Goal: Task Accomplishment & Management: Manage account settings

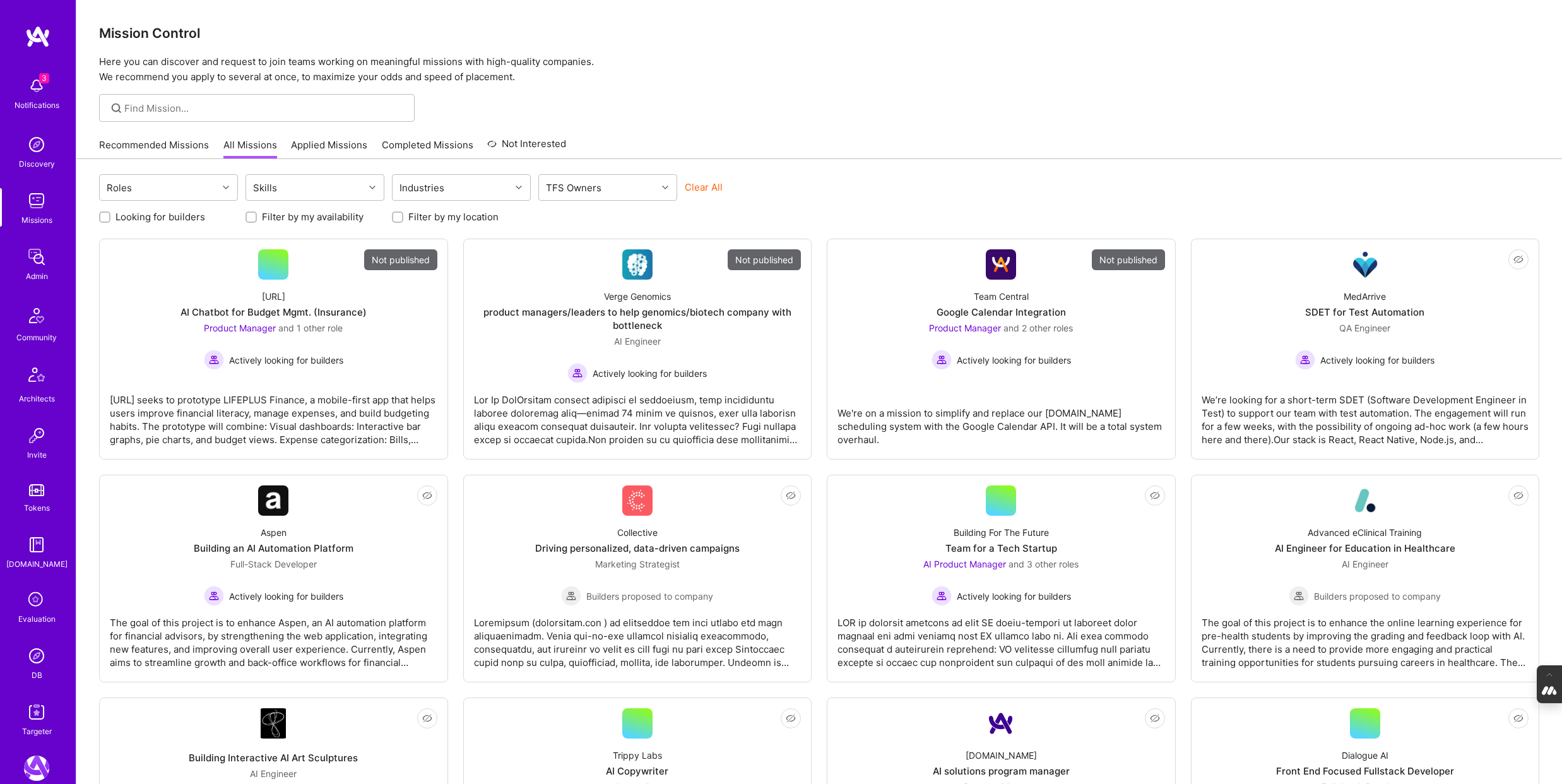
click at [31, 605] on icon at bounding box center [37, 600] width 24 height 24
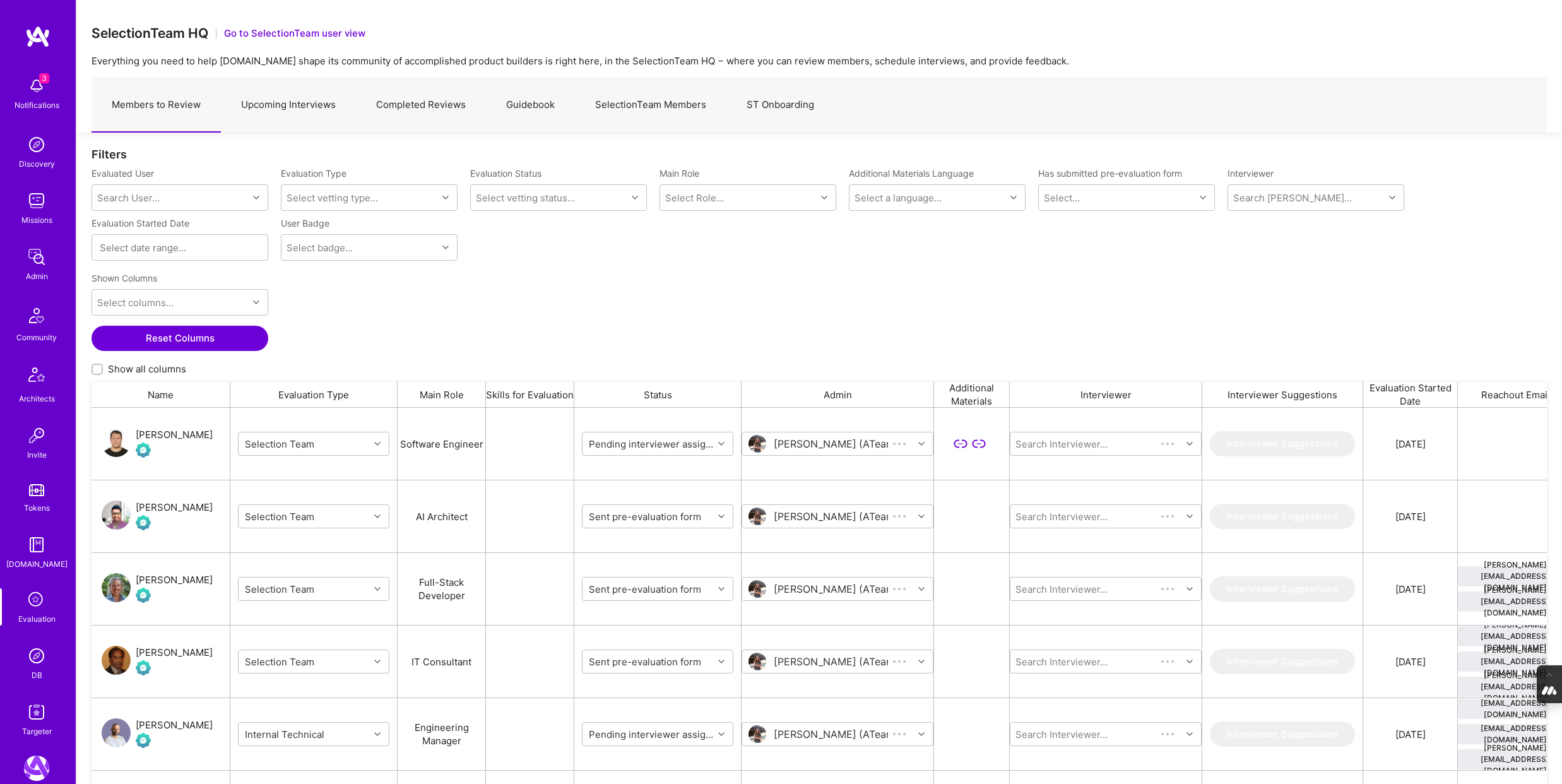
scroll to position [651, 1455]
click at [303, 101] on link "Upcoming Interviews" at bounding box center [288, 105] width 135 height 55
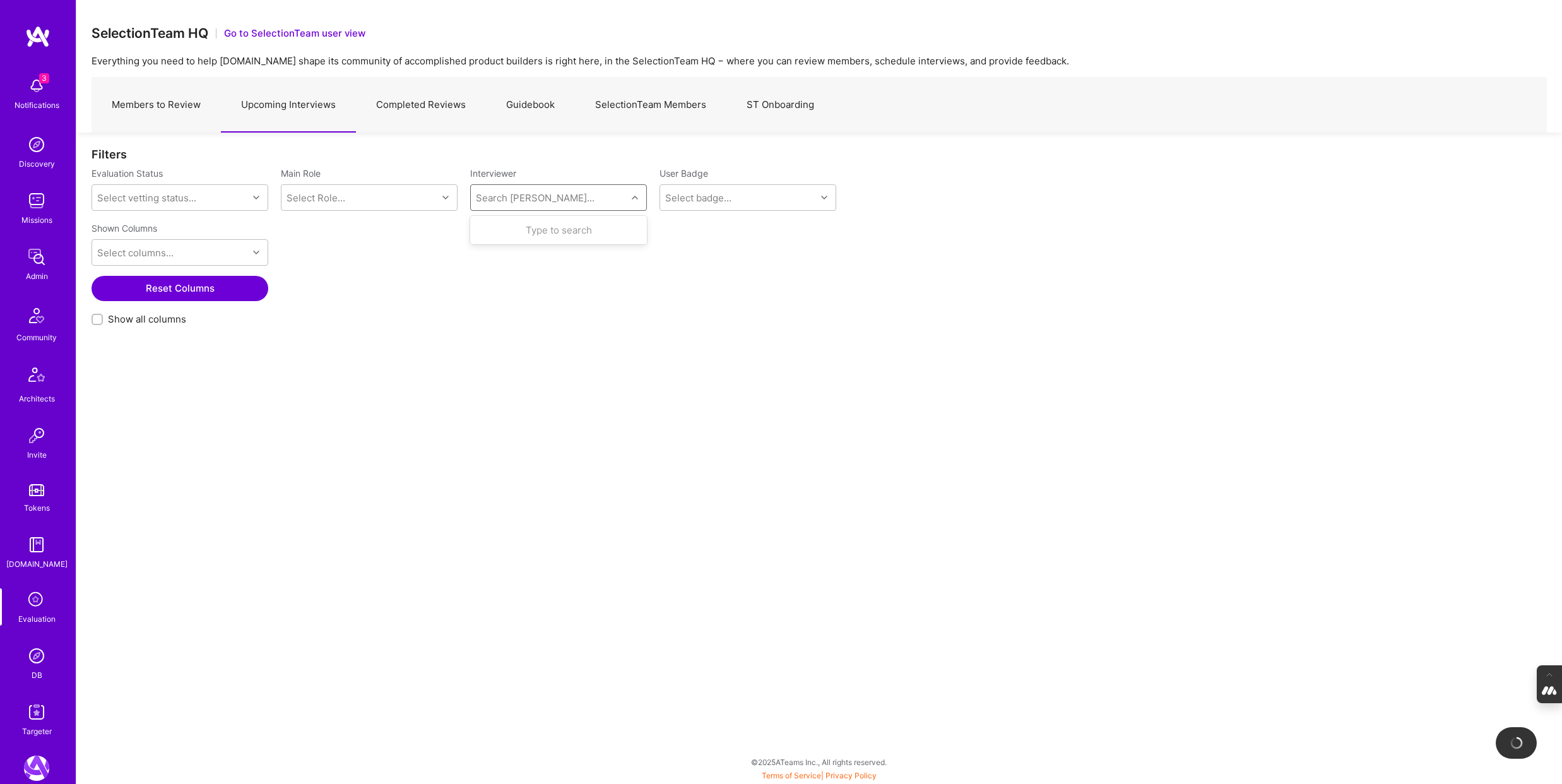
click at [589, 200] on div "Search Vetter..." at bounding box center [548, 197] width 156 height 25
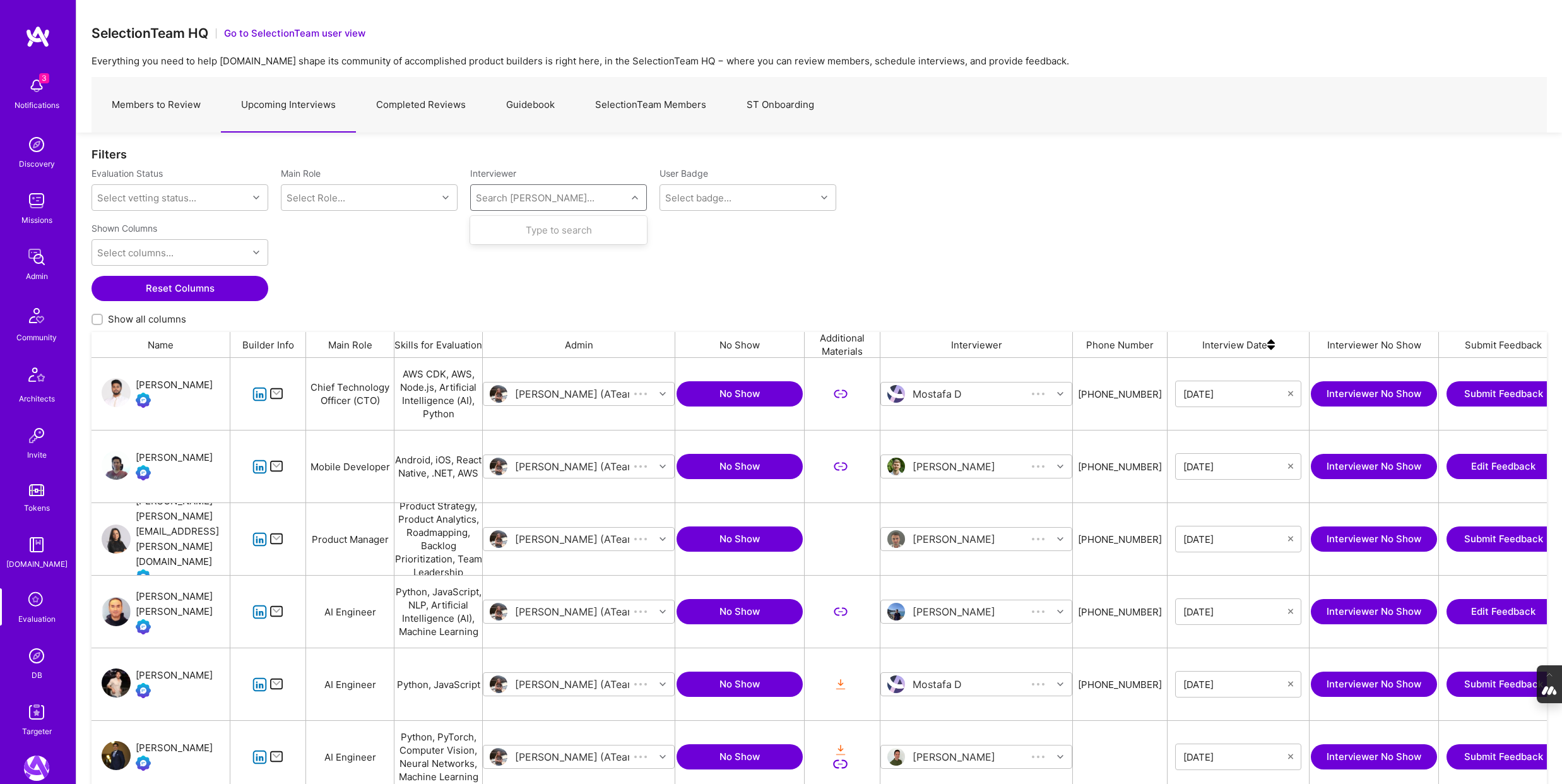
scroll to position [651, 1455]
type input "mostafa"
click at [525, 269] on div "Mostafa D" at bounding box center [538, 266] width 55 height 13
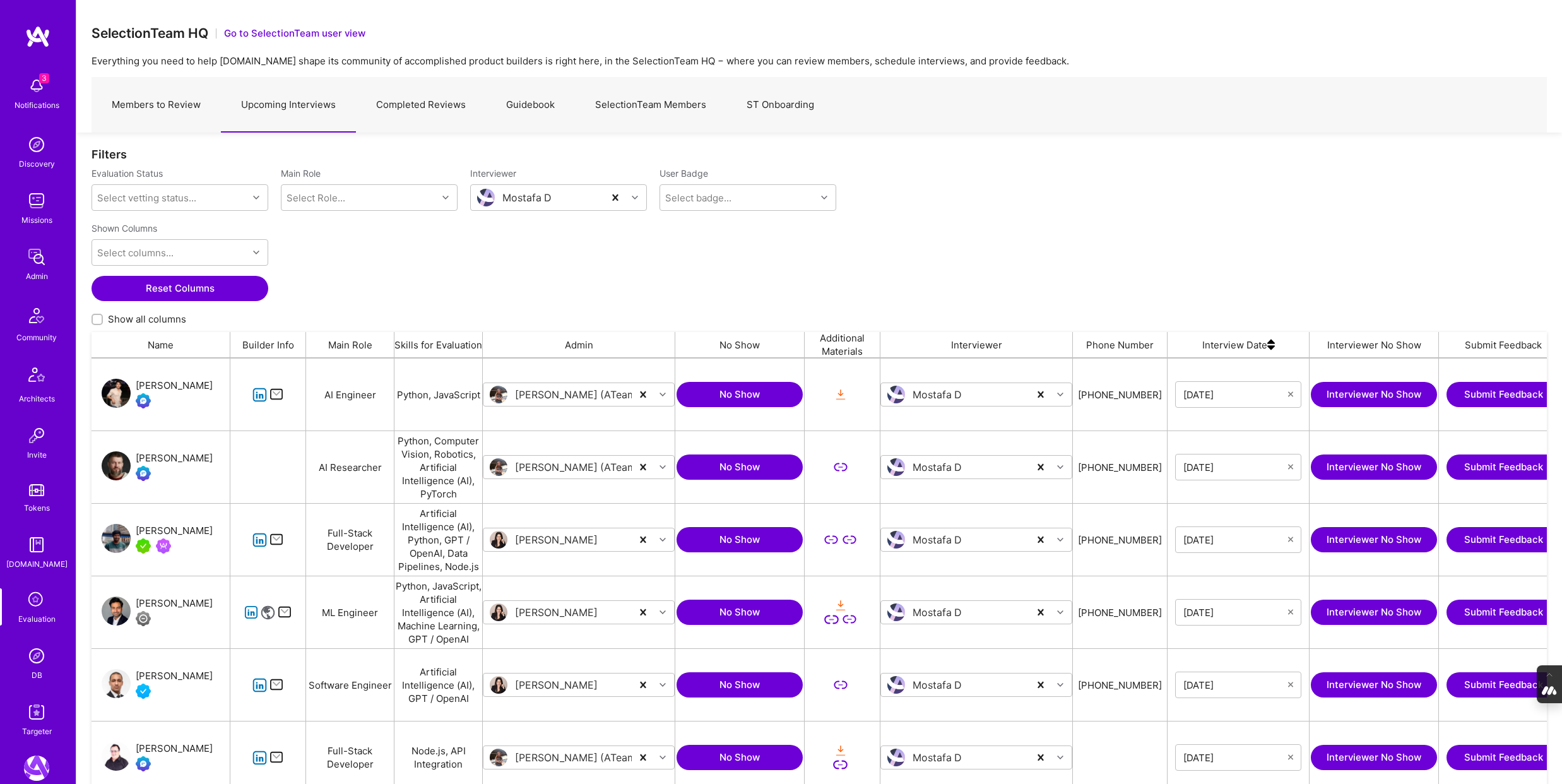
scroll to position [80, 0]
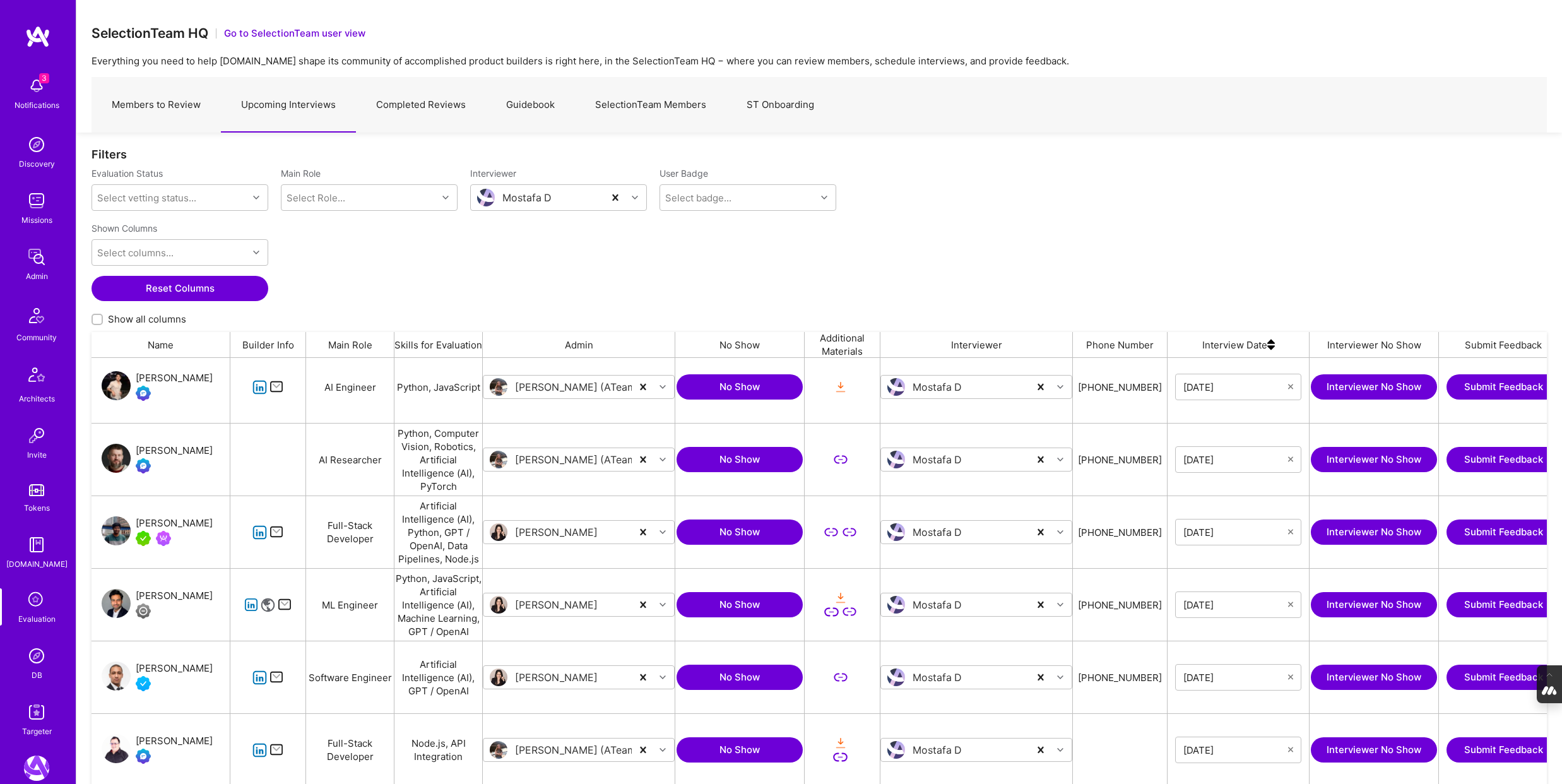
click at [1273, 348] on img at bounding box center [1271, 344] width 8 height 25
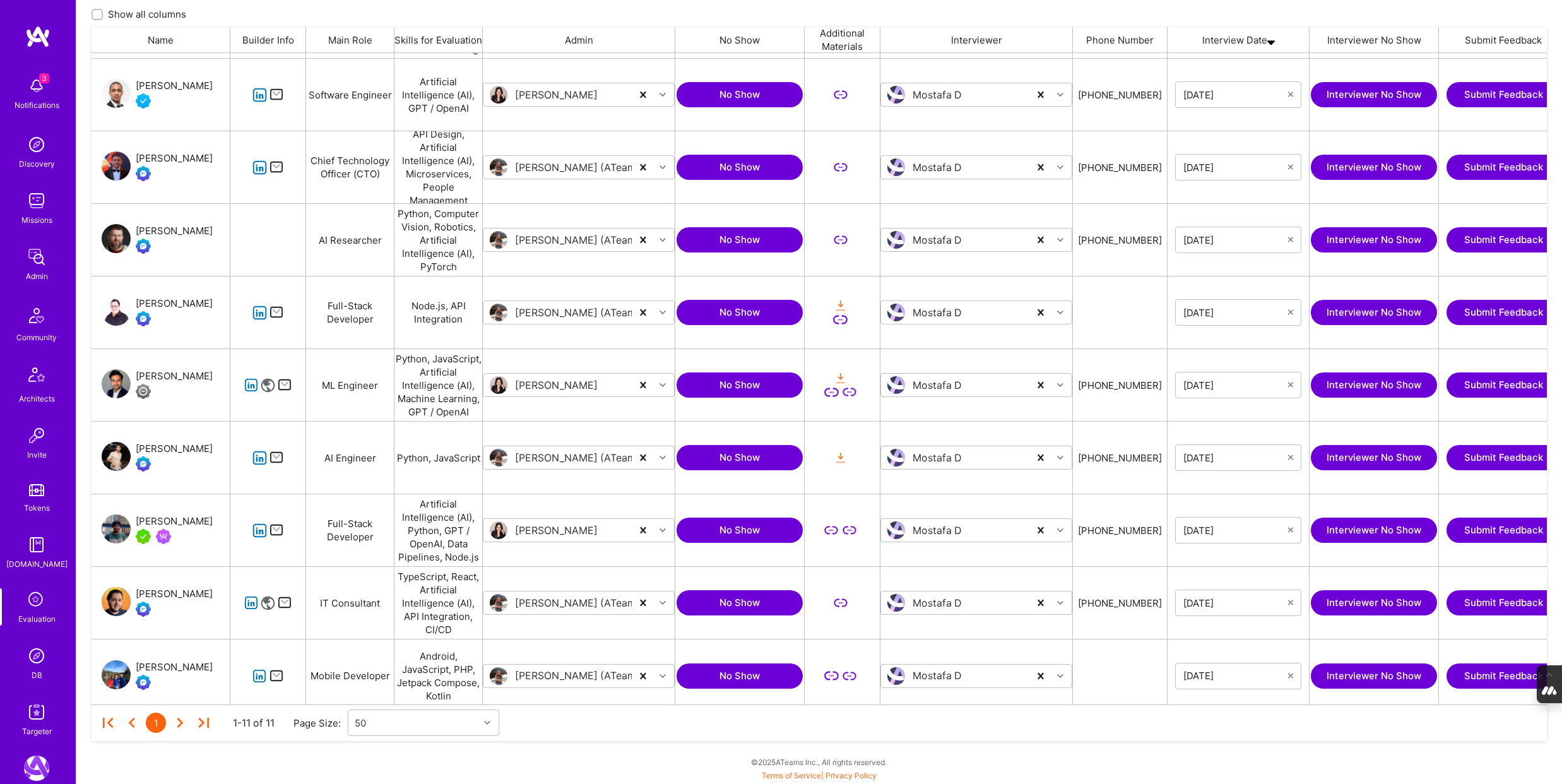
scroll to position [147, 0]
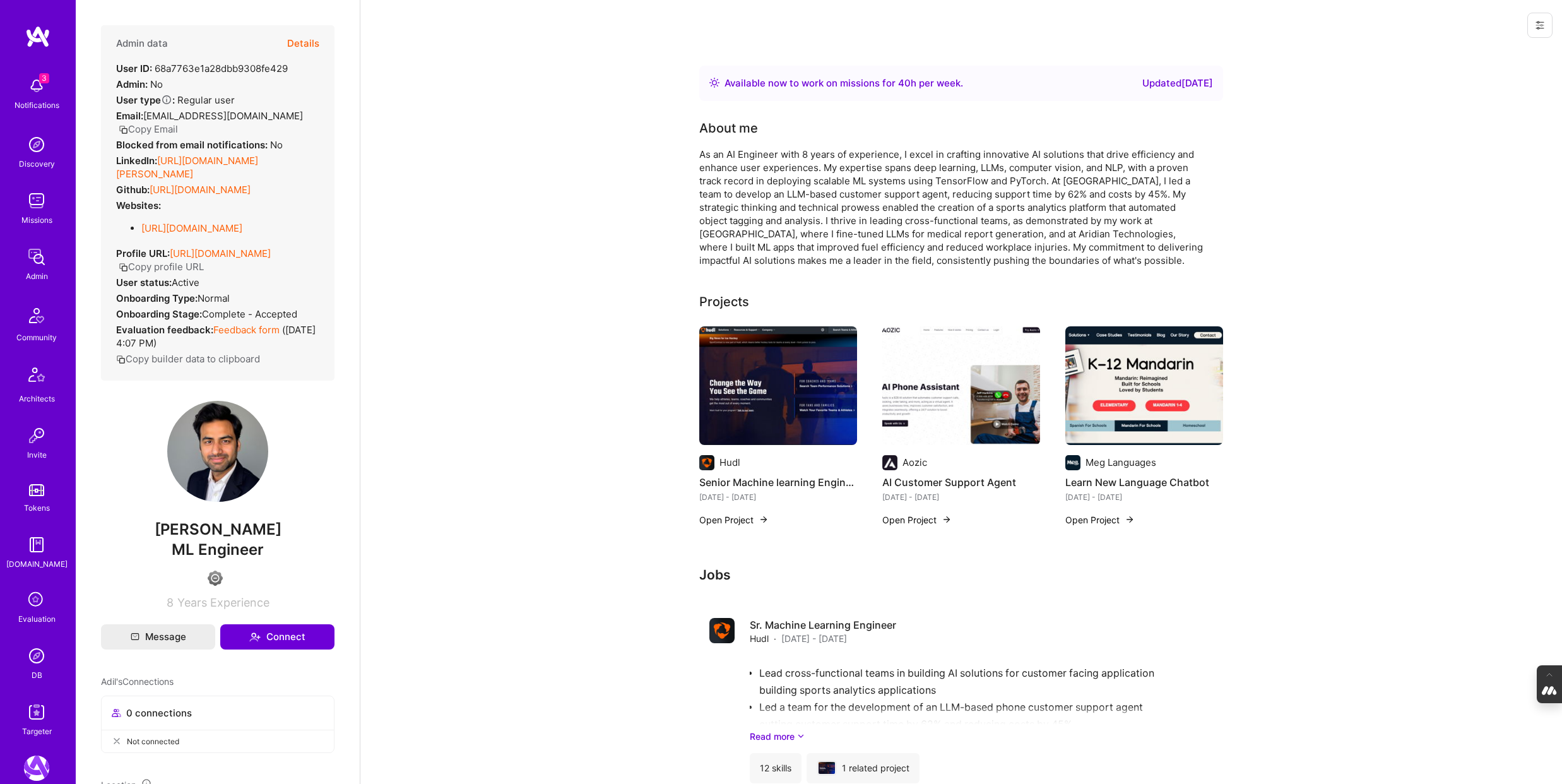
click at [1542, 25] on icon at bounding box center [1540, 26] width 8 height 2
click at [1494, 52] on button "Login as Adil" at bounding box center [1486, 54] width 133 height 32
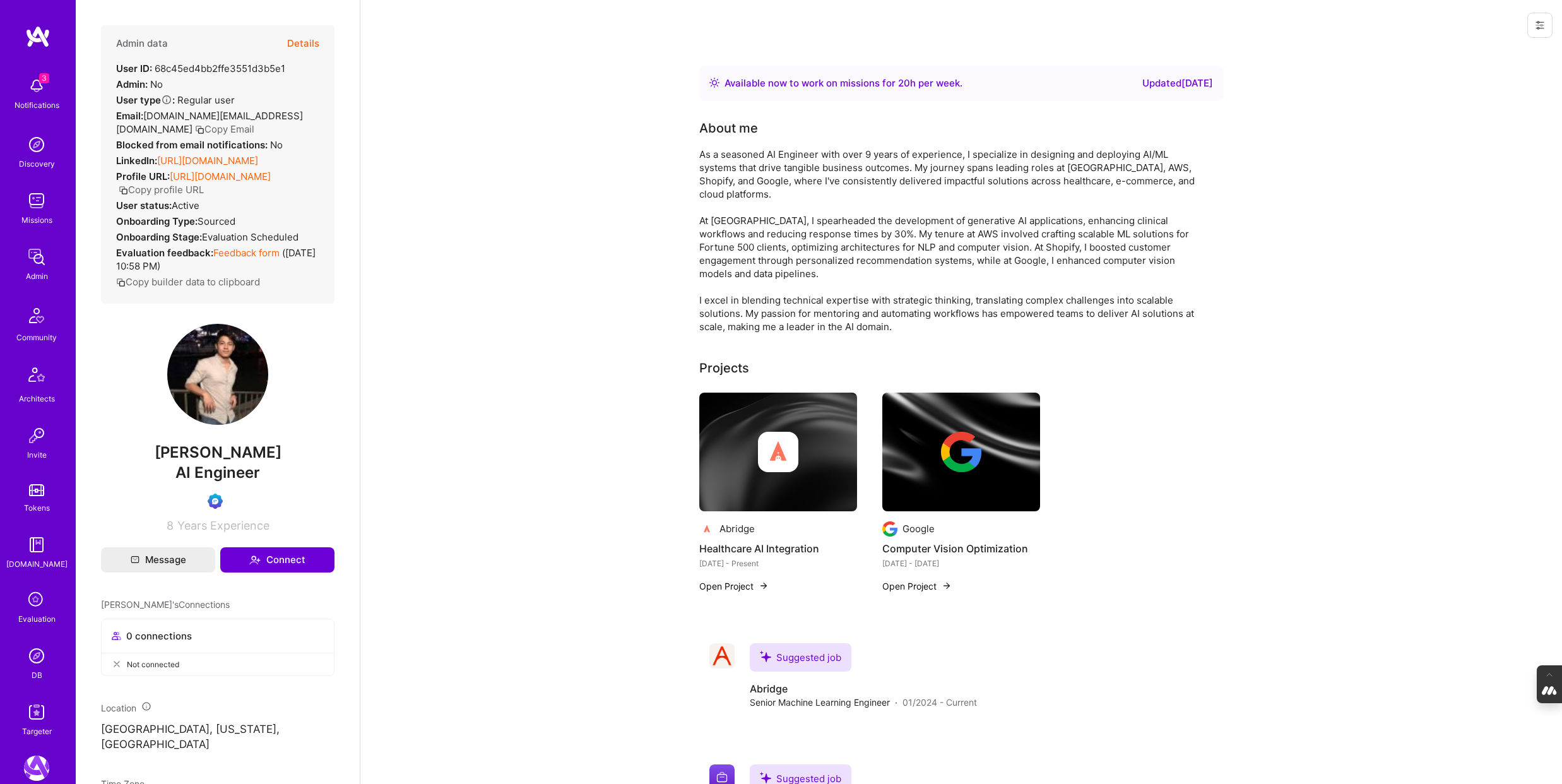
click at [1540, 22] on icon at bounding box center [1540, 26] width 8 height 8
click at [1494, 58] on button "Login as Tony" at bounding box center [1486, 54] width 133 height 32
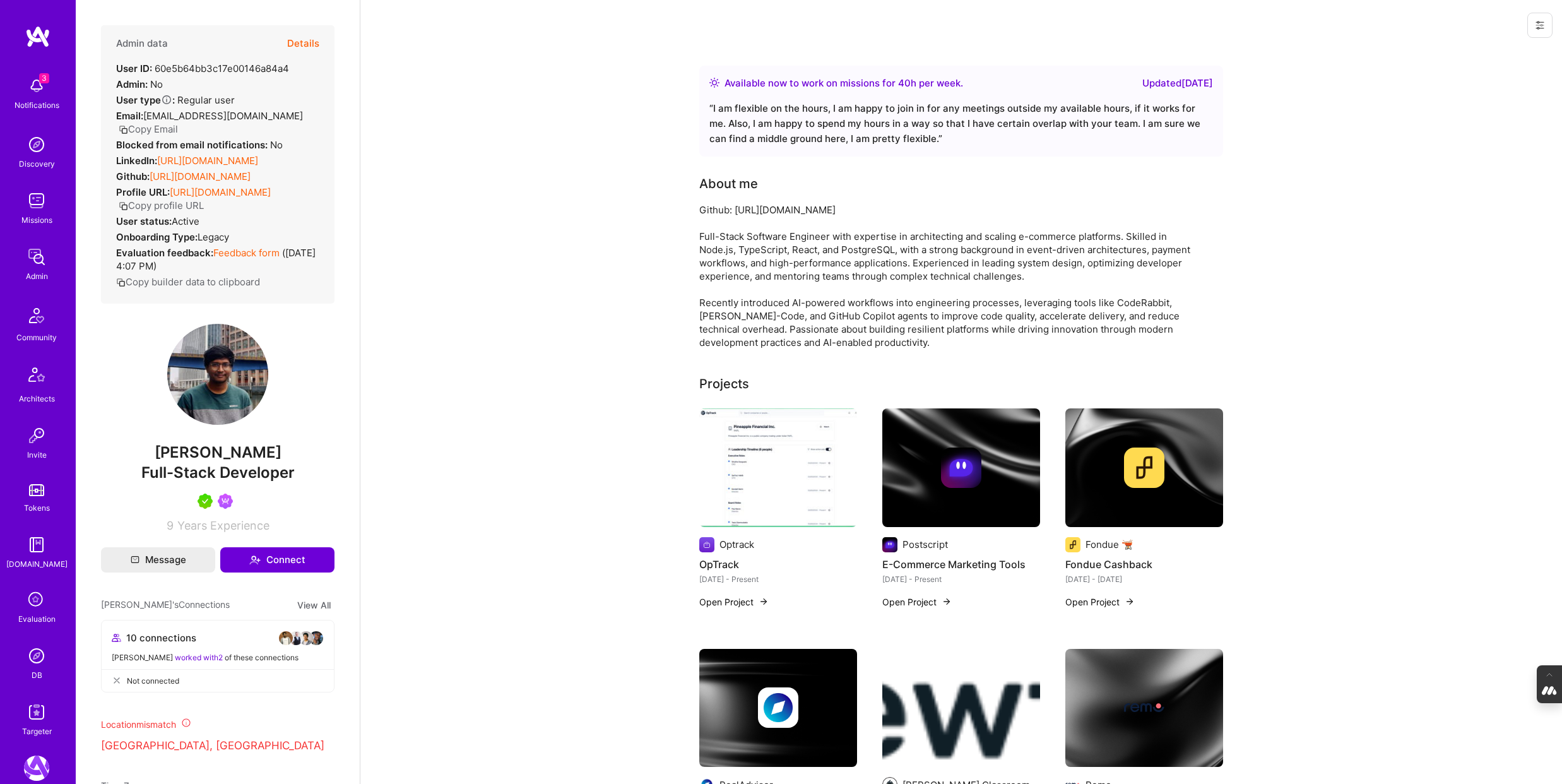
click at [1550, 24] on button at bounding box center [1539, 25] width 25 height 25
click at [1482, 55] on button "Login as Gnyanendra" at bounding box center [1486, 54] width 133 height 32
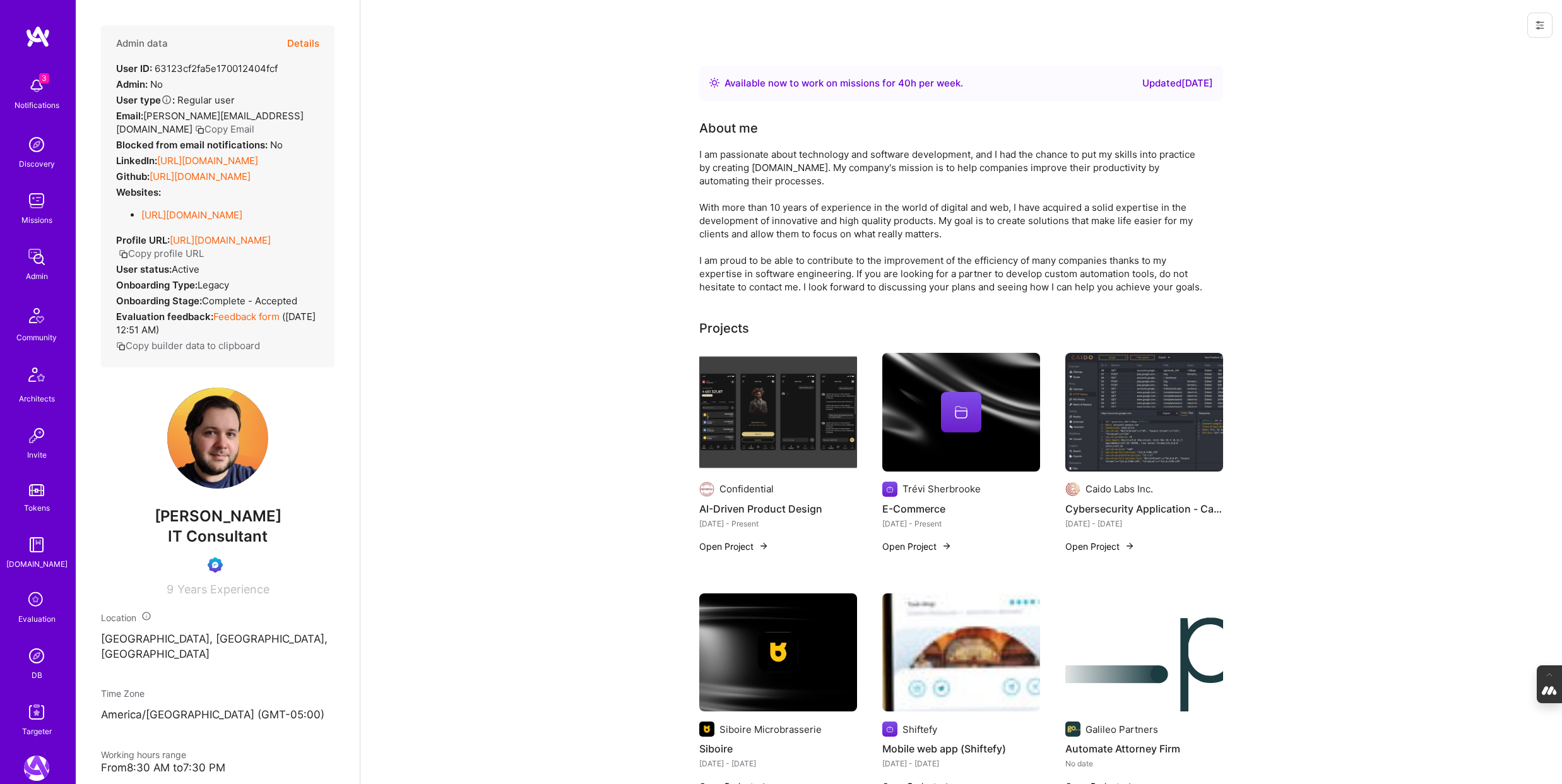
click at [1547, 25] on button at bounding box center [1539, 25] width 25 height 25
click at [1507, 50] on button "Login as Etienne" at bounding box center [1486, 54] width 133 height 32
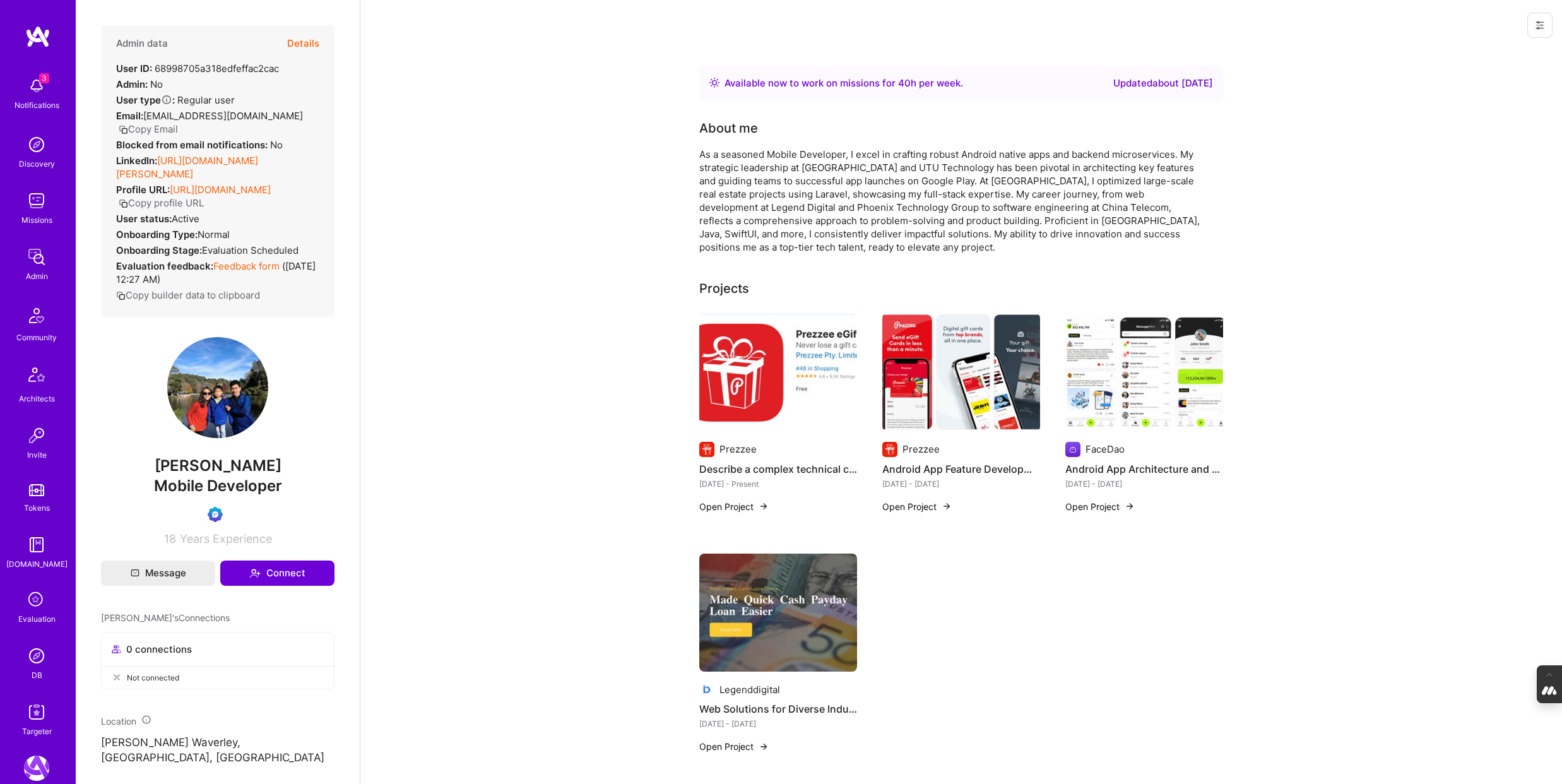
click at [1543, 20] on icon at bounding box center [1539, 25] width 10 height 10
click at [1477, 55] on button "Login as Yingping" at bounding box center [1494, 54] width 117 height 32
